Goal: Transaction & Acquisition: Download file/media

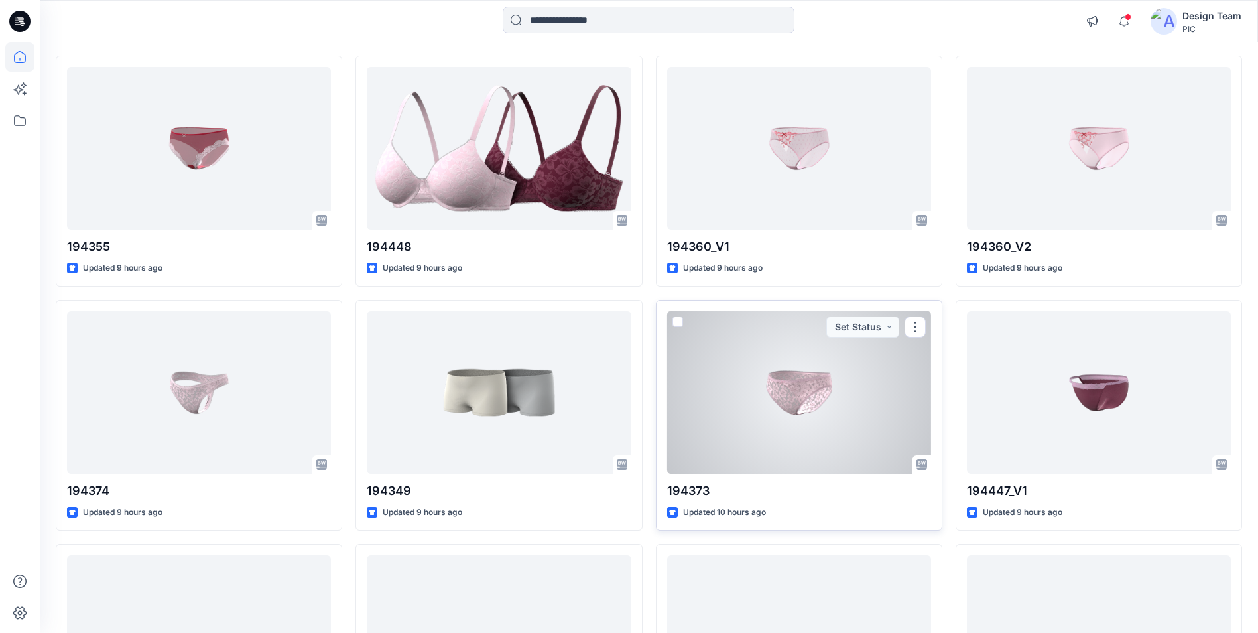
scroll to position [332, 0]
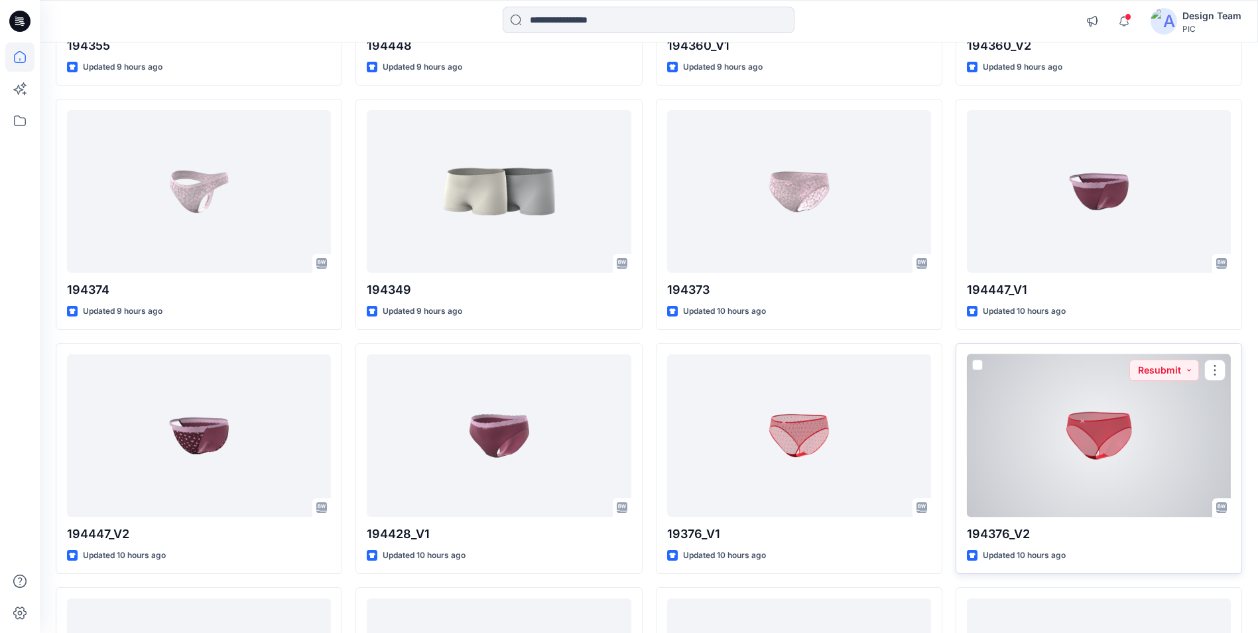
click at [1043, 450] on div at bounding box center [1099, 435] width 264 height 162
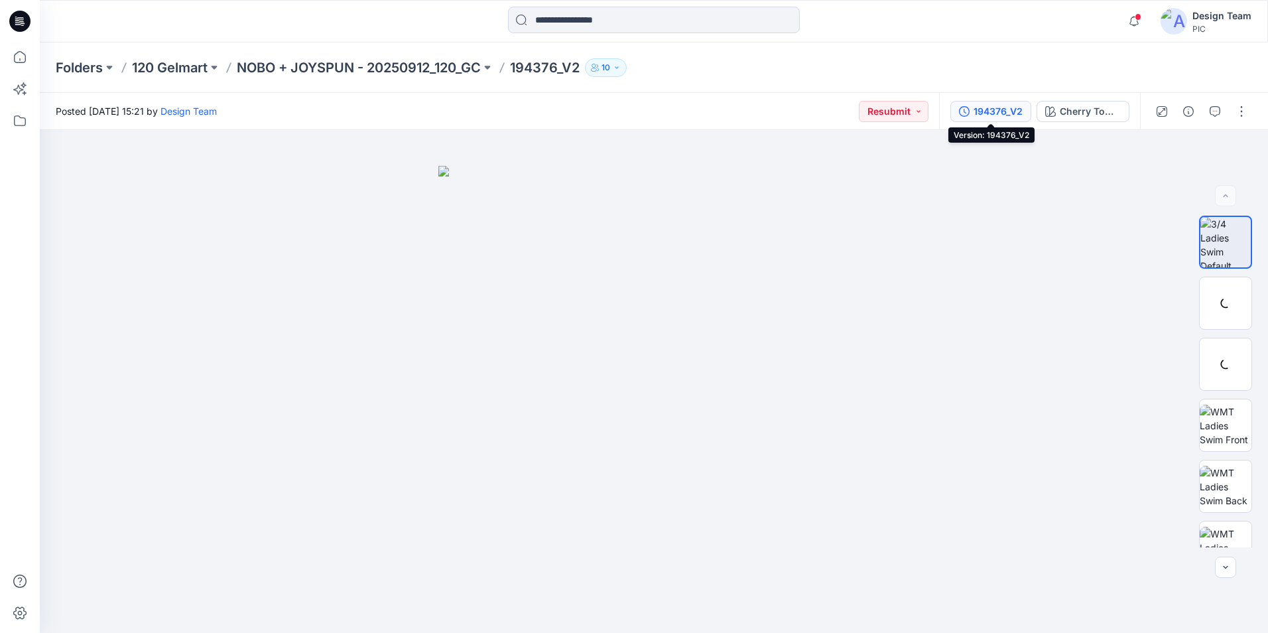
click at [1005, 115] on div "194376_V2" at bounding box center [998, 111] width 49 height 15
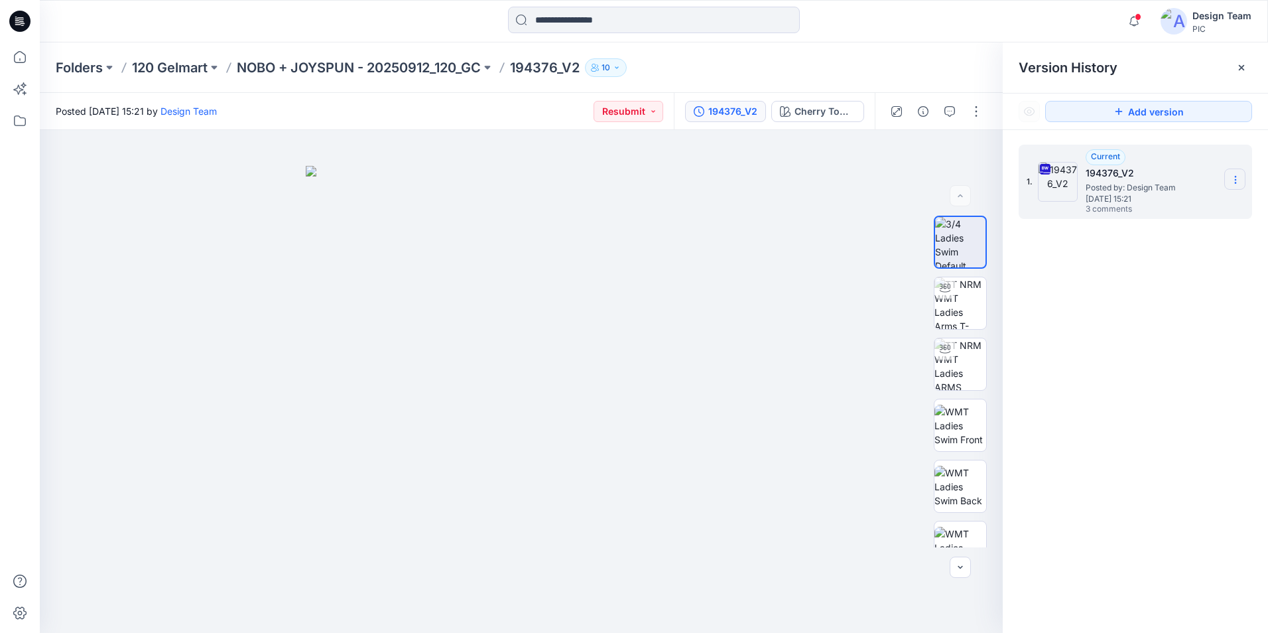
click at [1235, 179] on icon at bounding box center [1235, 179] width 11 height 11
click at [798, 416] on div at bounding box center [521, 381] width 963 height 503
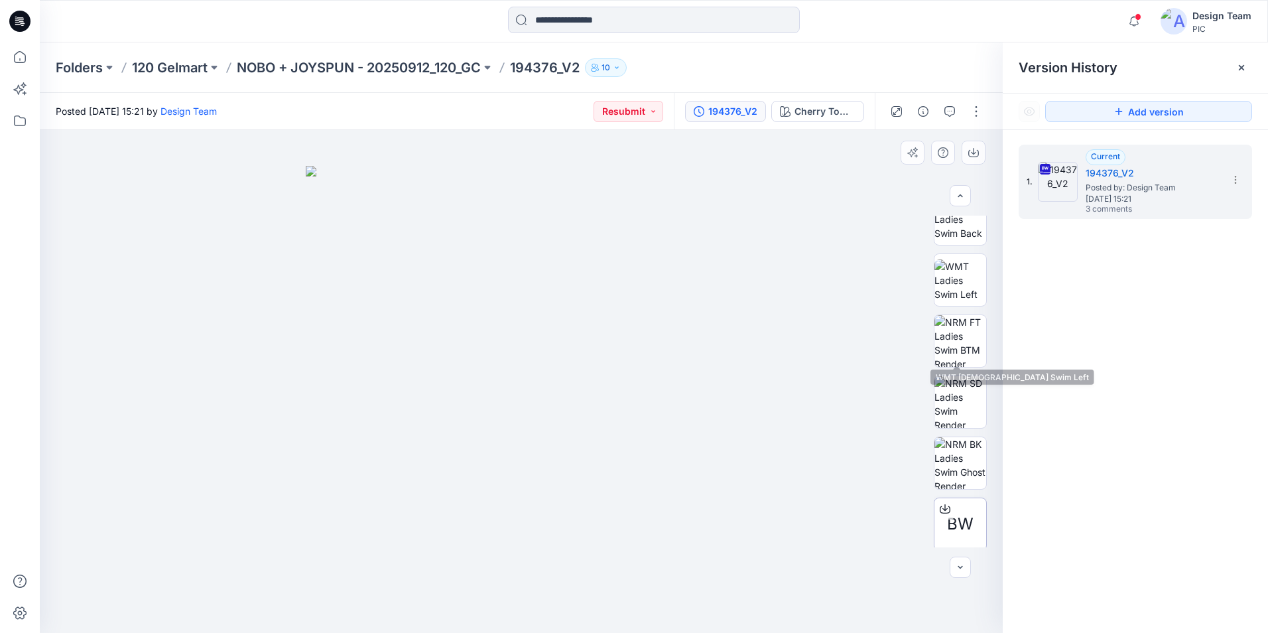
scroll to position [271, 0]
click at [960, 521] on span "BW" at bounding box center [960, 521] width 27 height 24
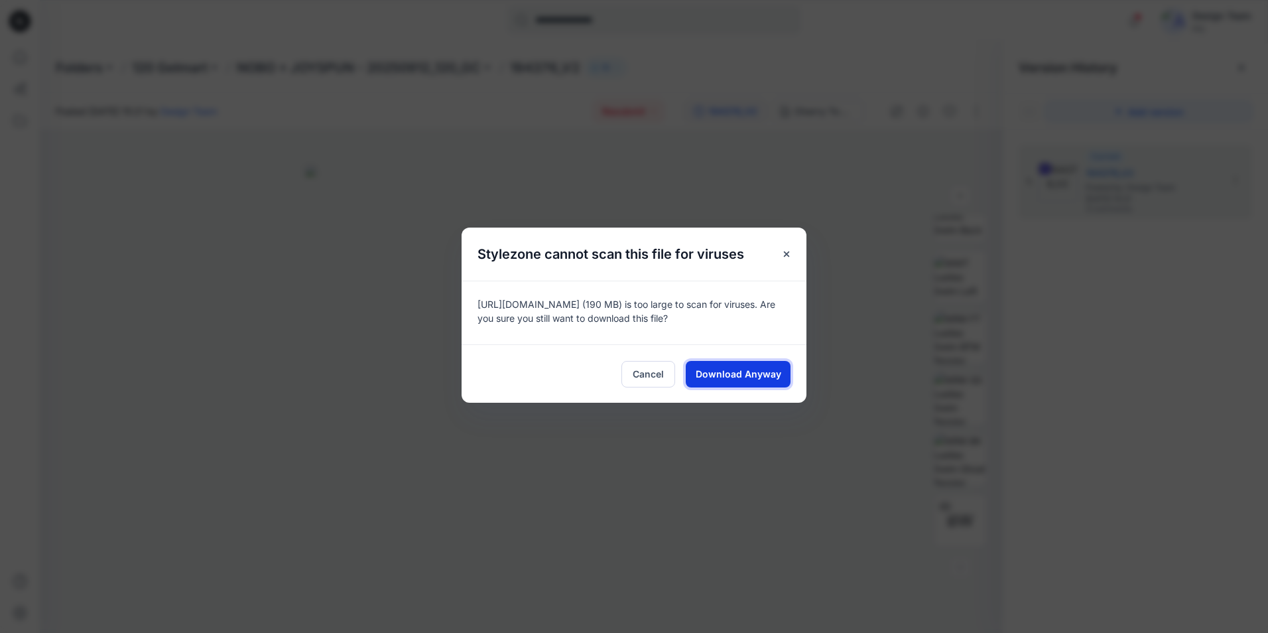
click at [767, 383] on button "Download Anyway" at bounding box center [738, 374] width 105 height 27
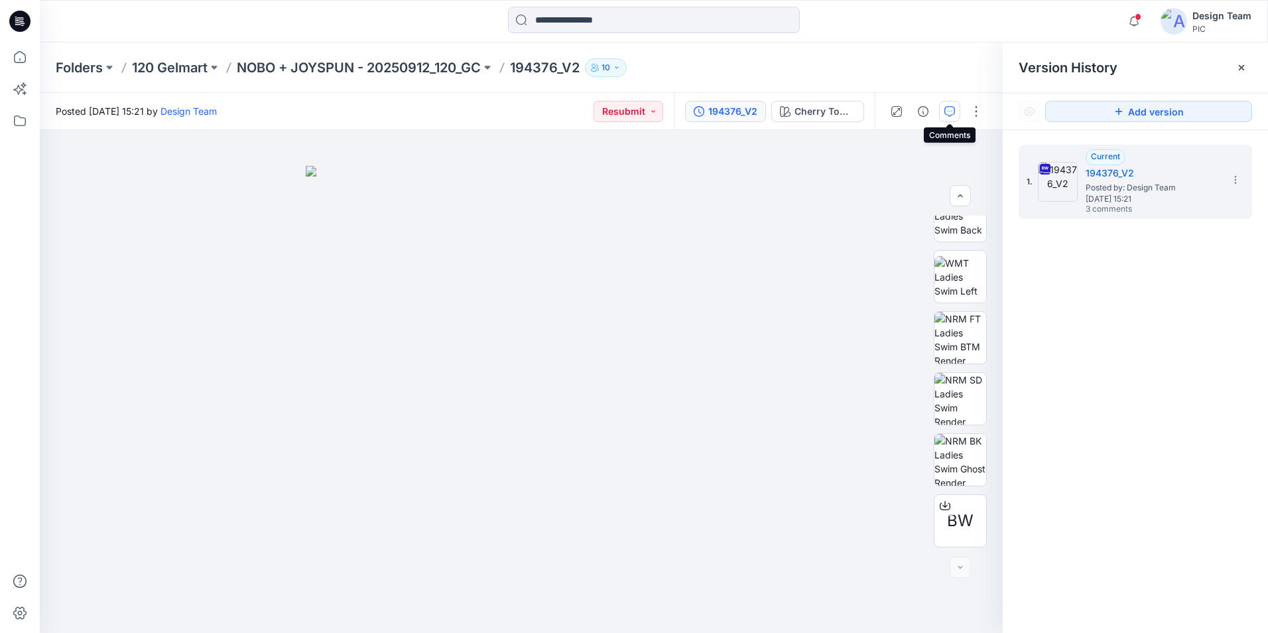
click at [950, 107] on icon "button" at bounding box center [949, 111] width 11 height 11
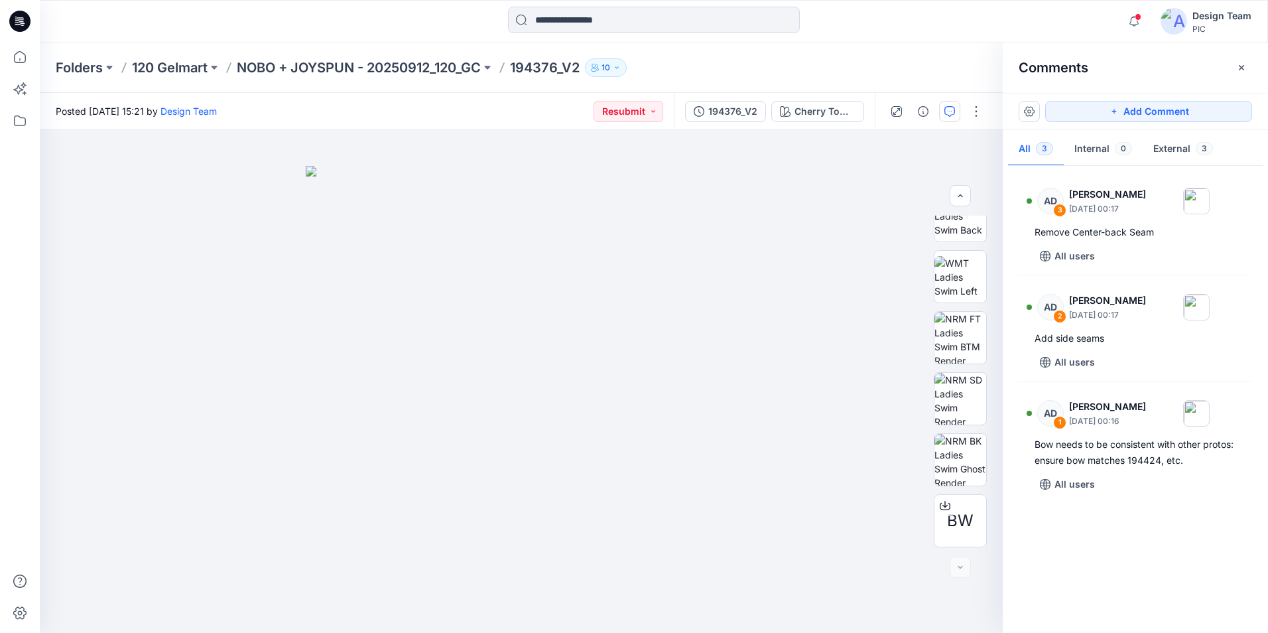
drag, startPoint x: 336, startPoint y: 203, endPoint x: 213, endPoint y: 128, distance: 144.3
click at [335, 203] on img at bounding box center [521, 399] width 431 height 467
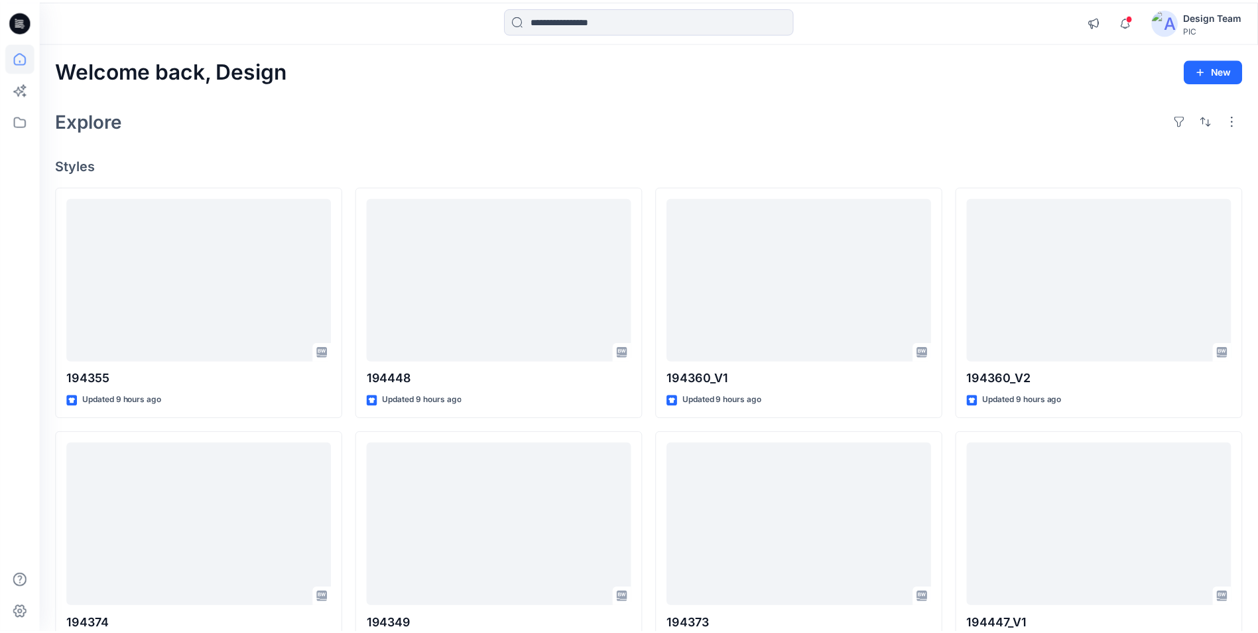
scroll to position [332, 0]
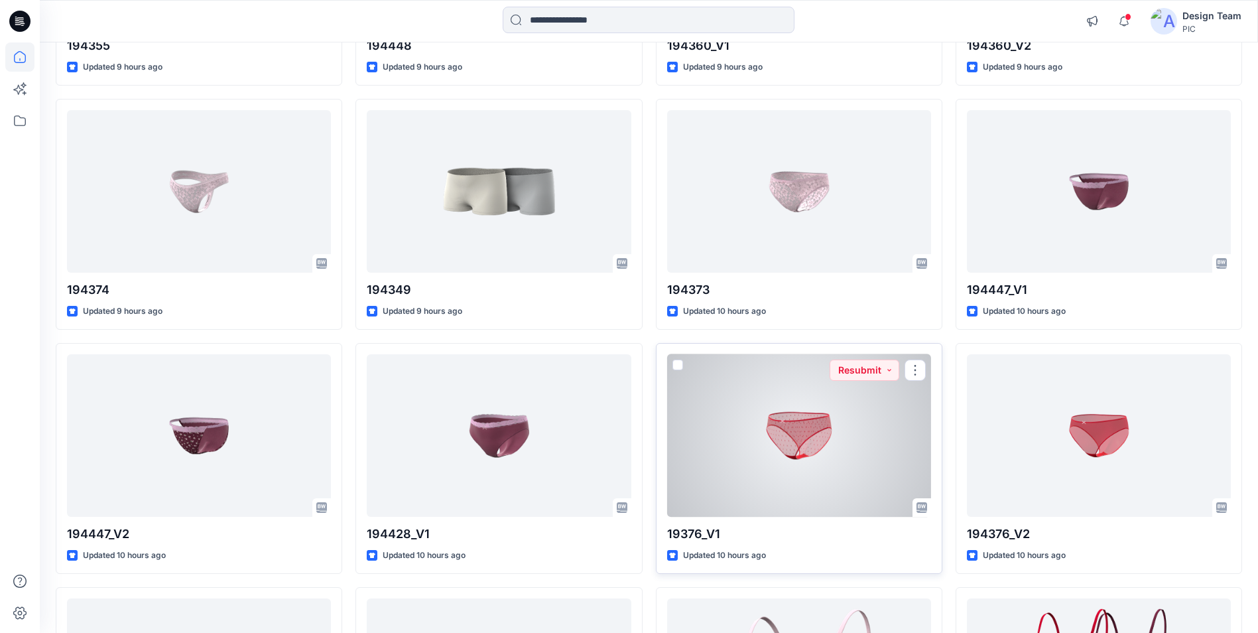
click at [885, 460] on div at bounding box center [799, 435] width 264 height 162
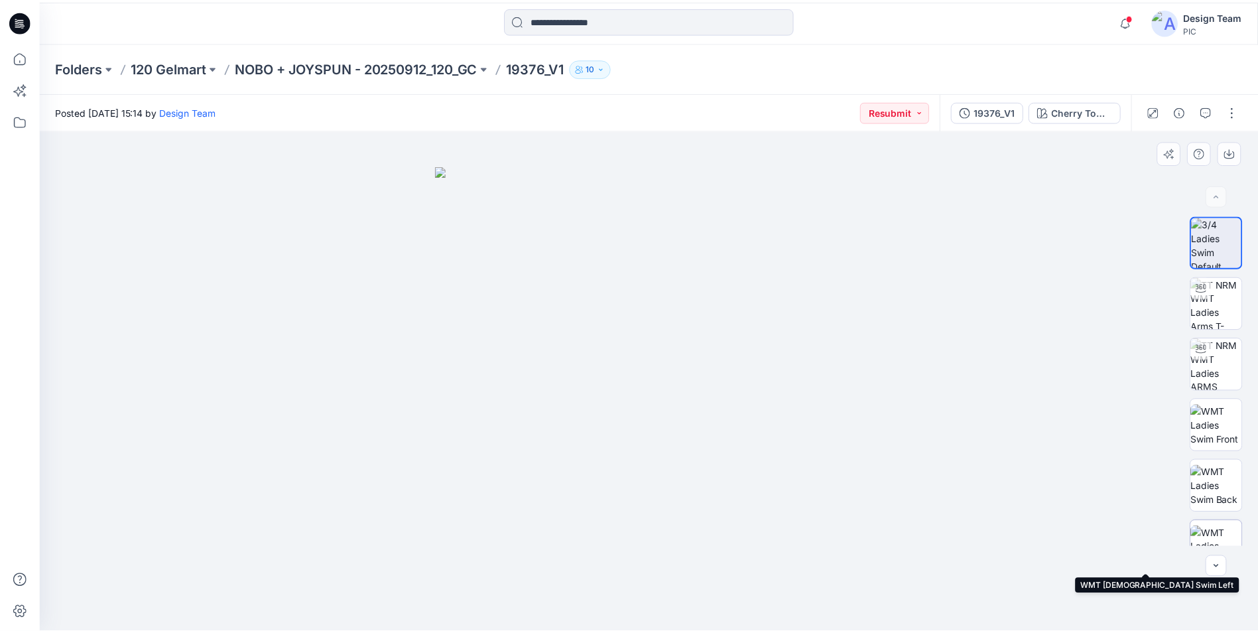
scroll to position [271, 0]
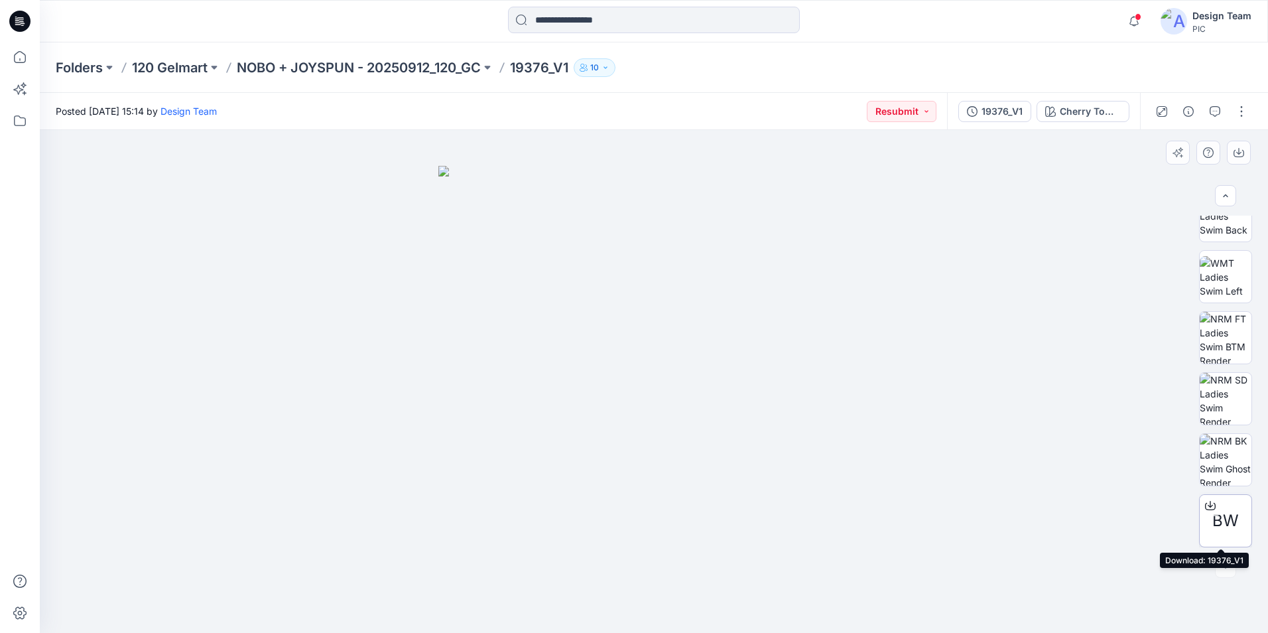
click at [1208, 506] on icon at bounding box center [1210, 504] width 5 height 7
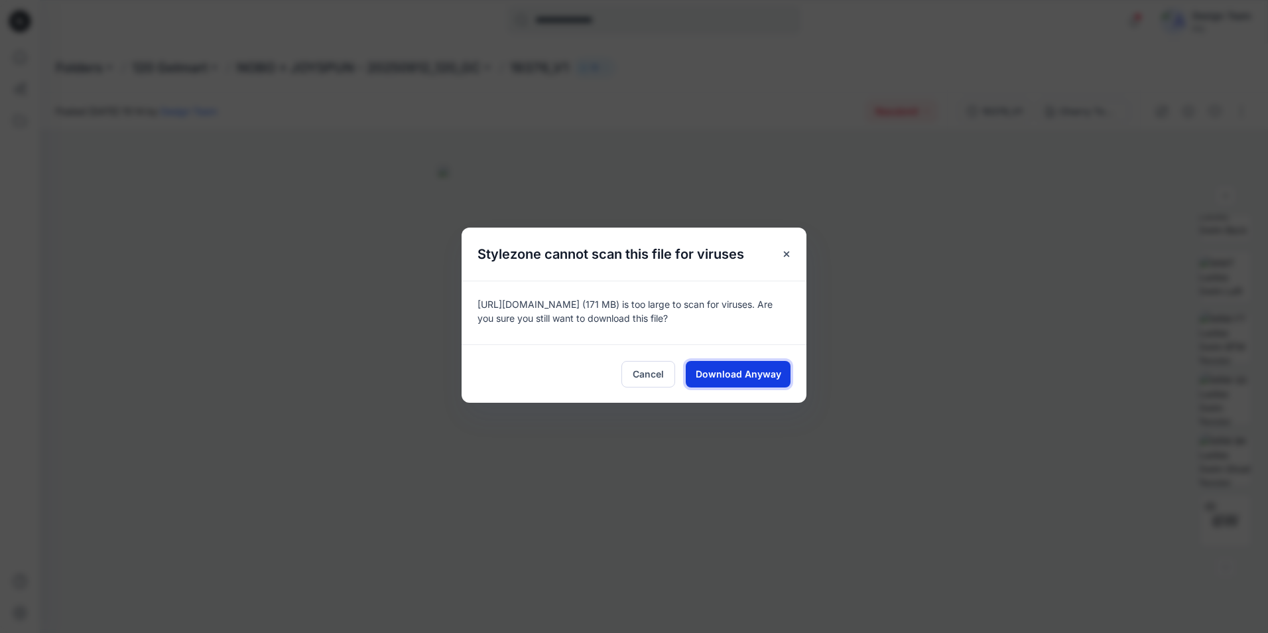
click at [778, 382] on button "Download Anyway" at bounding box center [738, 374] width 105 height 27
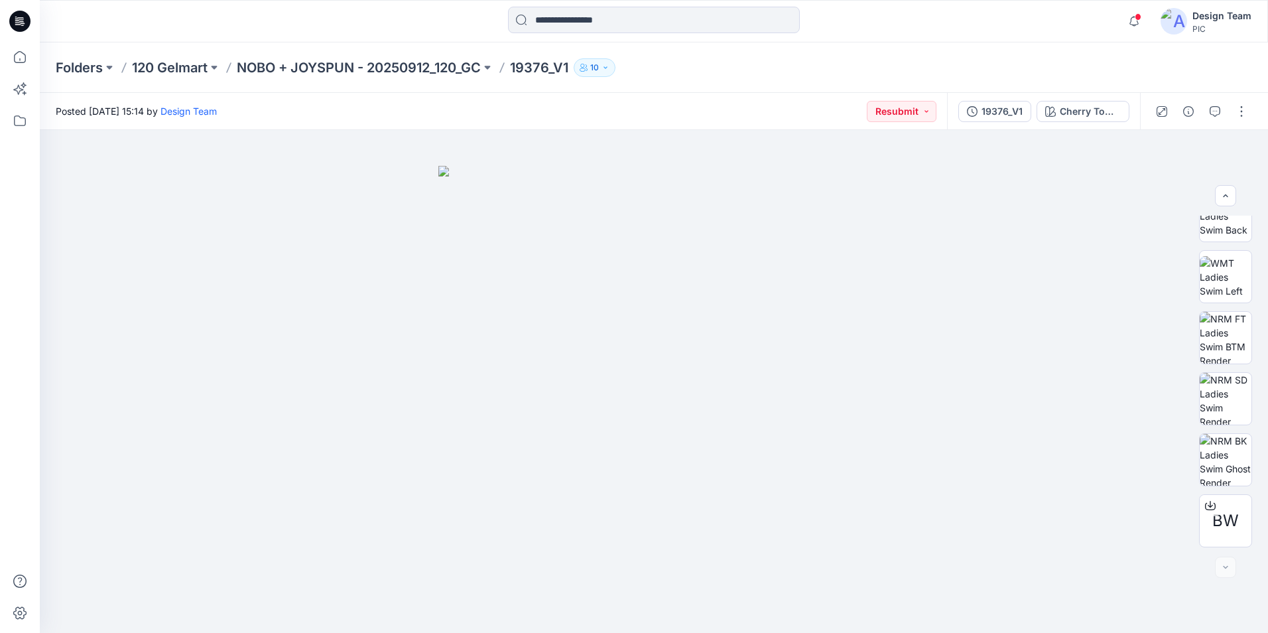
click at [13, 17] on icon at bounding box center [19, 21] width 21 height 21
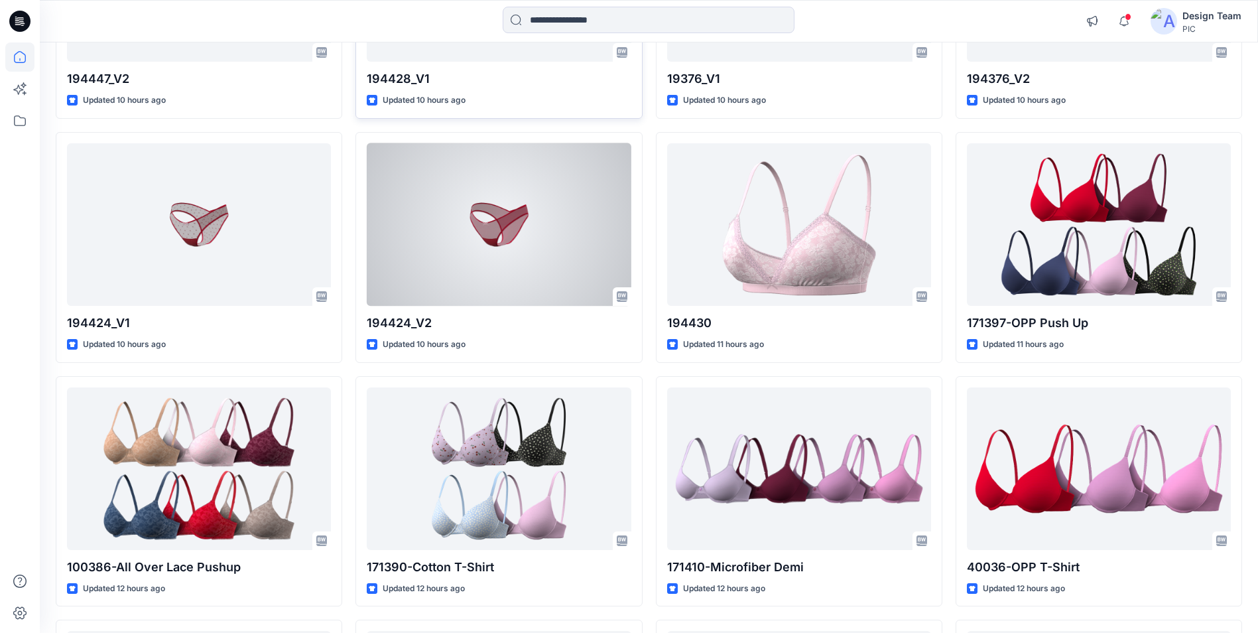
scroll to position [796, 0]
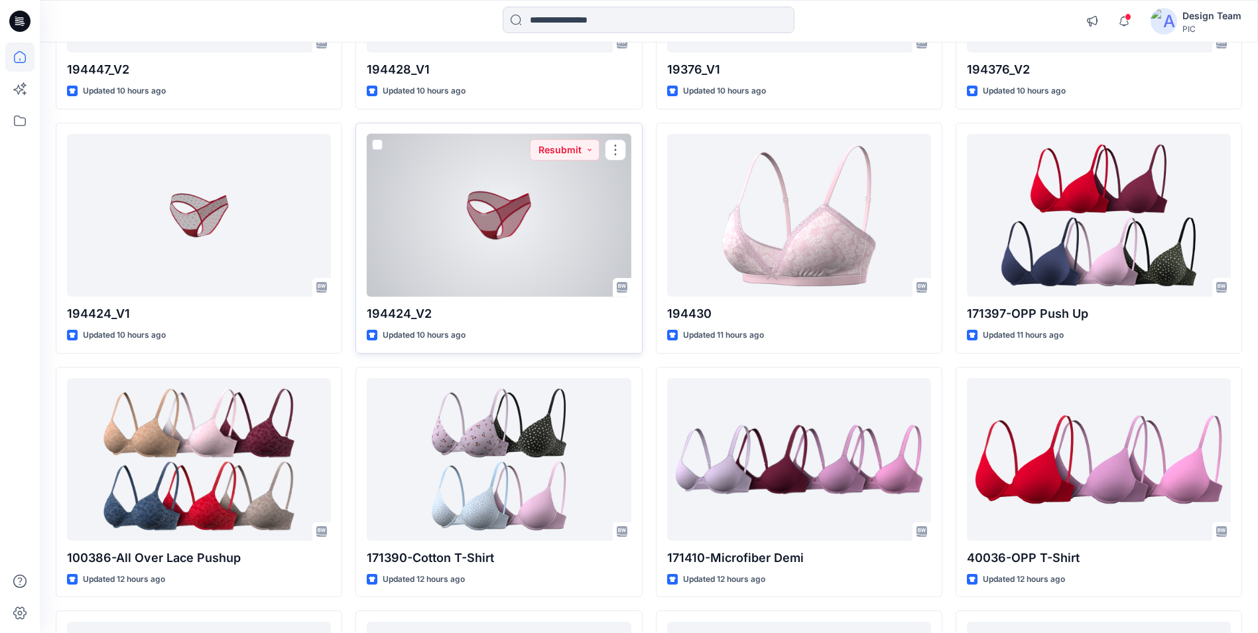
click at [519, 267] on div at bounding box center [499, 215] width 264 height 162
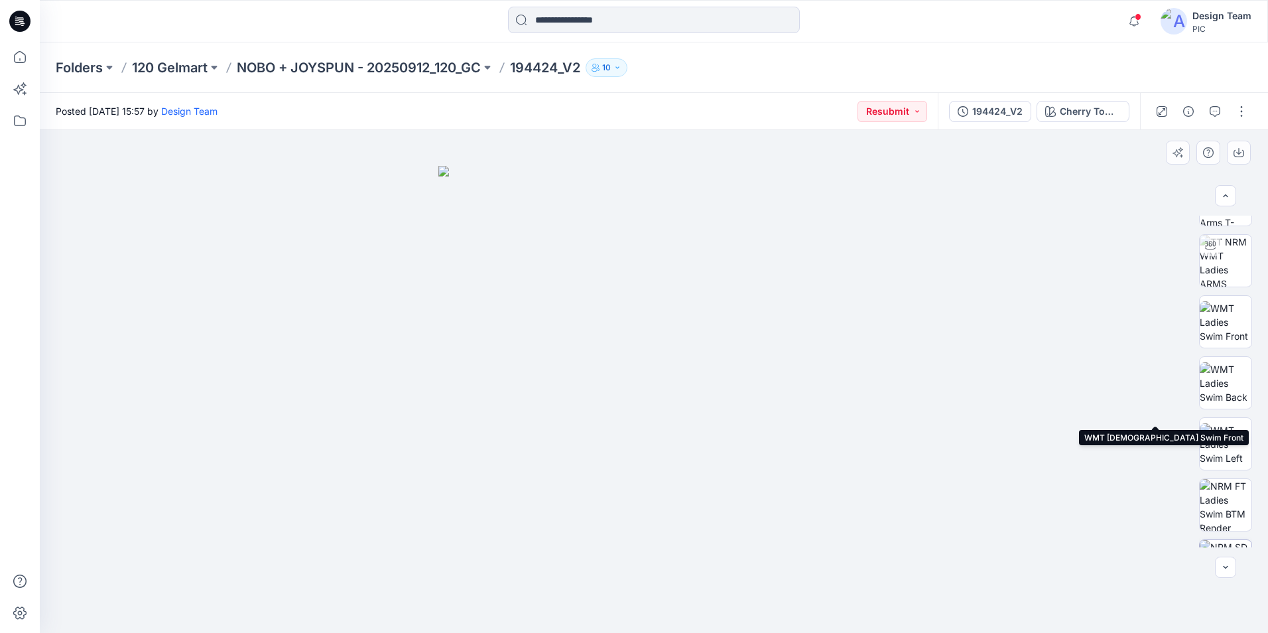
scroll to position [210, 0]
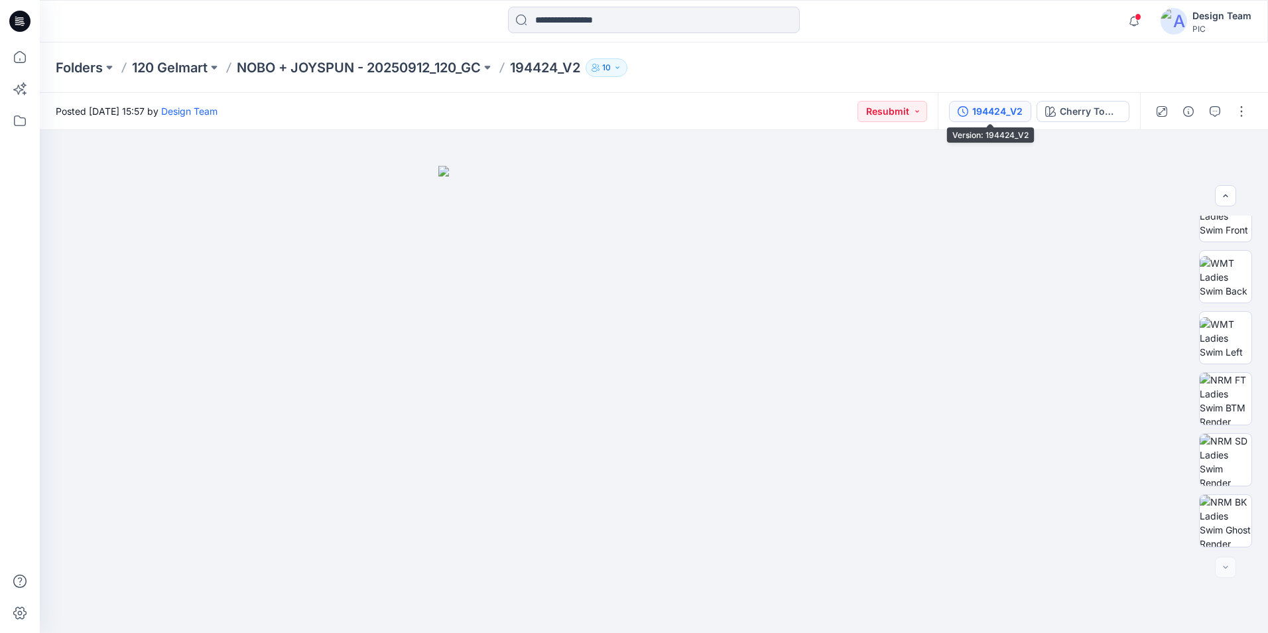
click at [1006, 111] on div "194424_V2" at bounding box center [997, 111] width 50 height 15
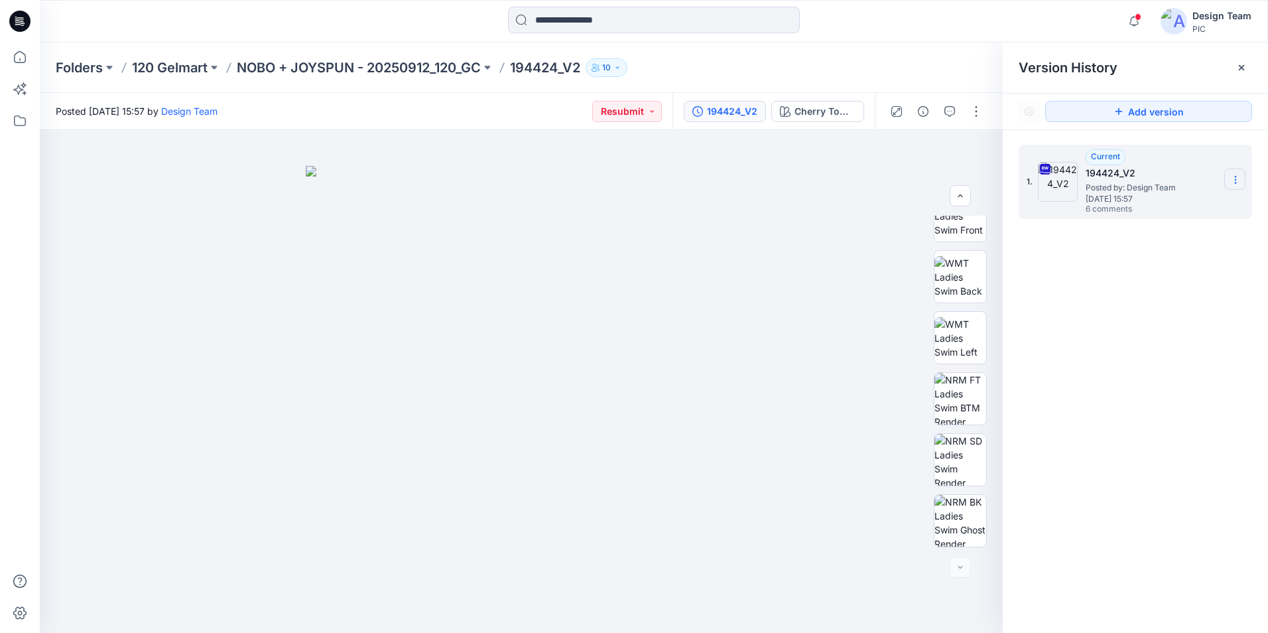
click at [1238, 182] on icon at bounding box center [1235, 179] width 11 height 11
click at [1177, 210] on span "Download Source BW File" at bounding box center [1168, 206] width 111 height 16
